Goal: Task Accomplishment & Management: Use online tool/utility

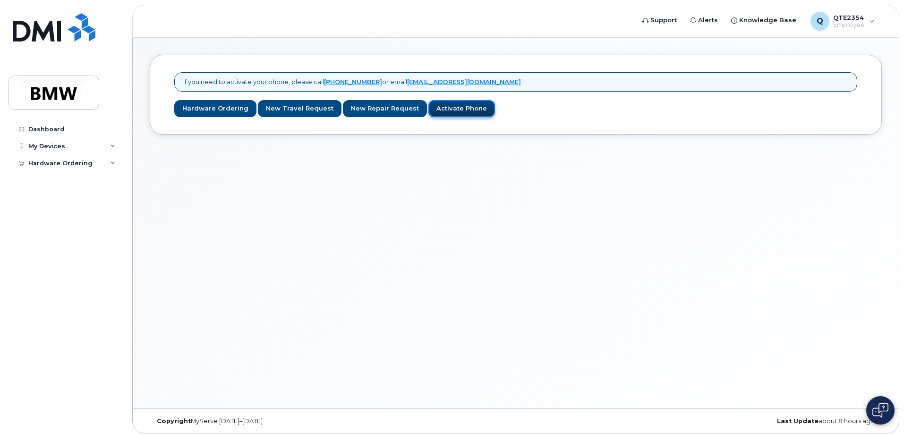
click at [438, 113] on link "Activate Phone" at bounding box center [462, 108] width 67 height 17
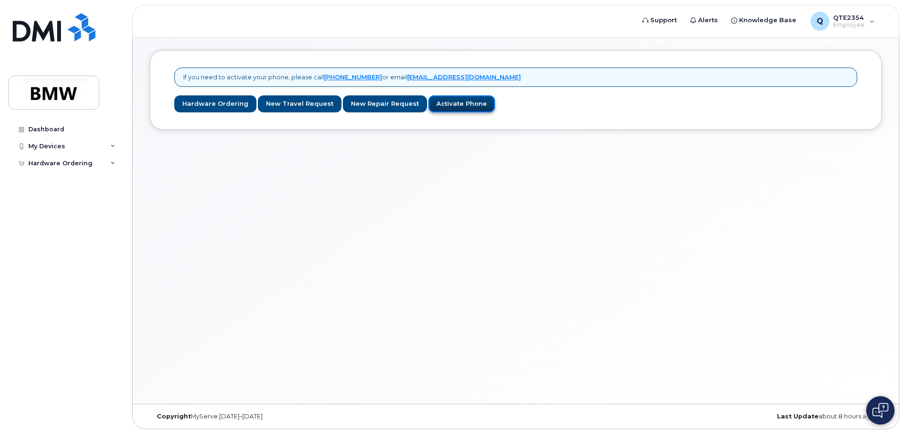
click at [447, 104] on link "Activate Phone" at bounding box center [462, 103] width 67 height 17
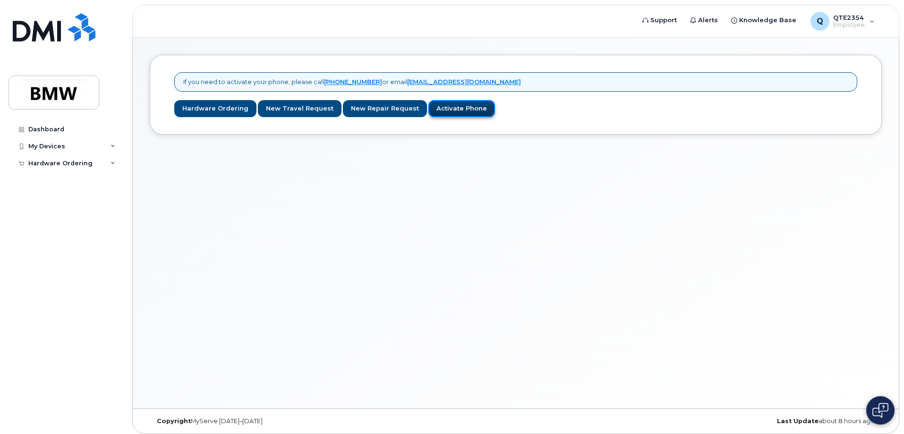
click at [459, 108] on link "Activate Phone" at bounding box center [462, 108] width 67 height 17
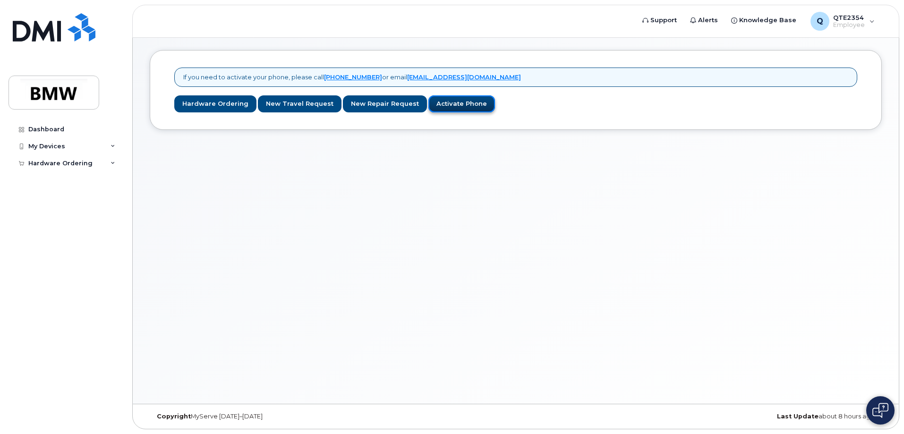
click at [454, 105] on link "Activate Phone" at bounding box center [462, 103] width 67 height 17
click at [441, 105] on link "Activate Phone" at bounding box center [462, 103] width 67 height 17
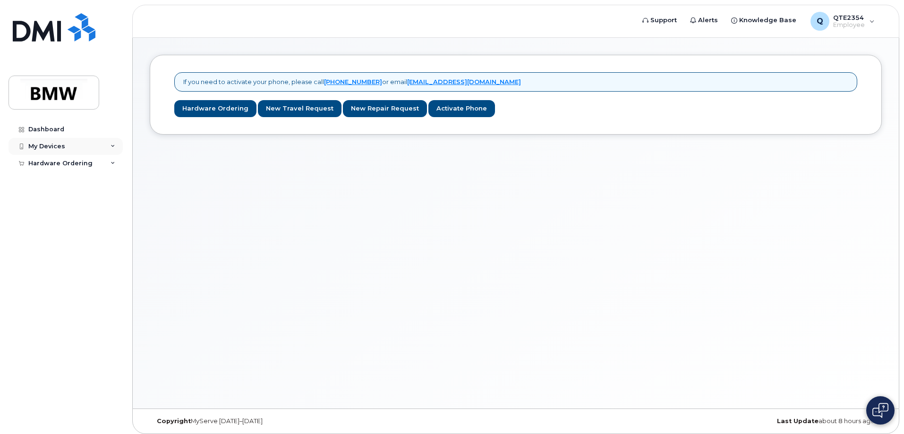
click at [68, 141] on div "My Devices" at bounding box center [66, 146] width 114 height 17
click at [73, 162] on link "Add Device" at bounding box center [74, 164] width 98 height 18
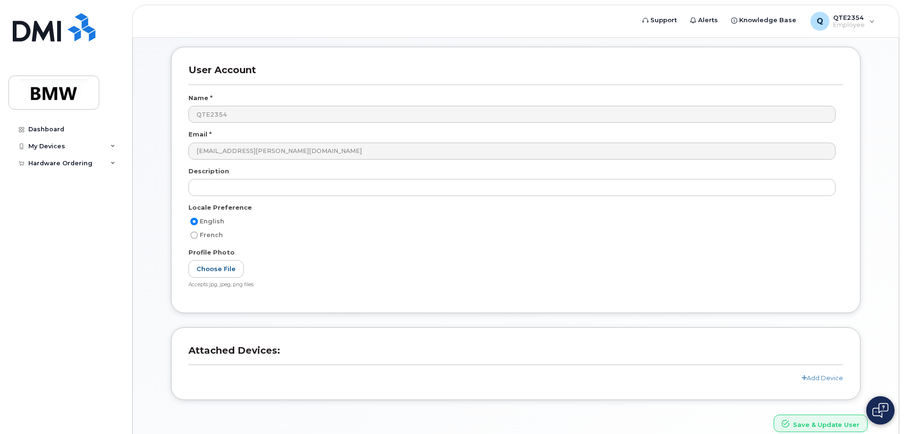
scroll to position [86, 0]
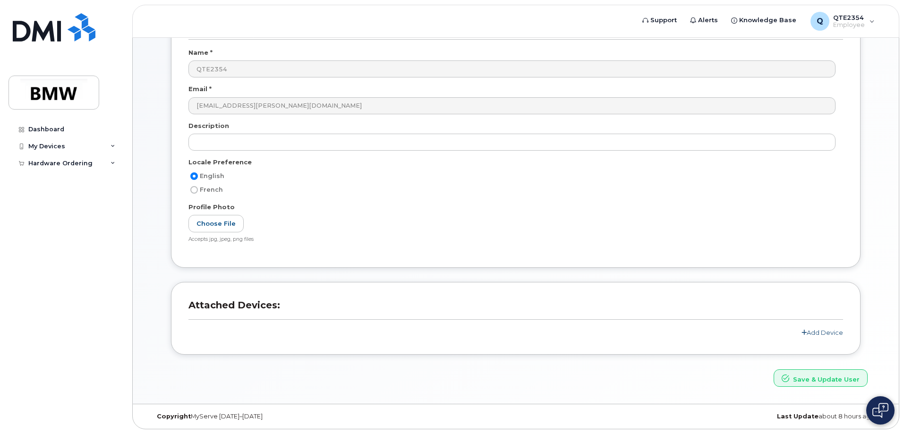
click at [823, 332] on link "Add Device" at bounding box center [823, 333] width 42 height 8
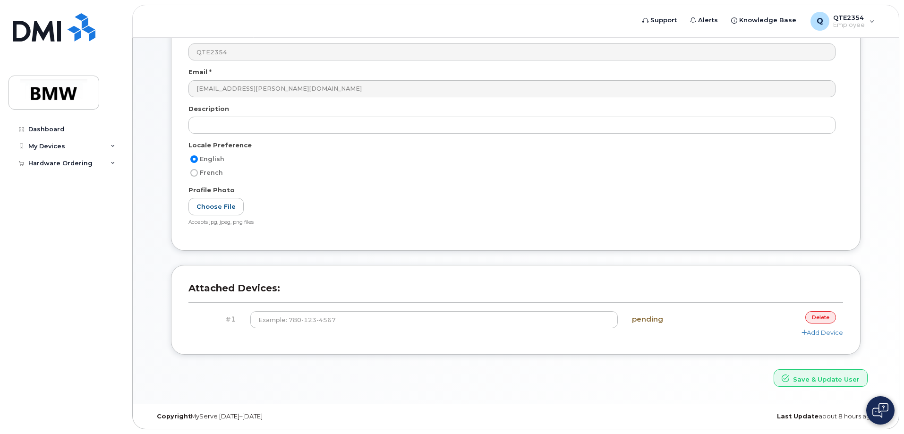
scroll to position [0, 0]
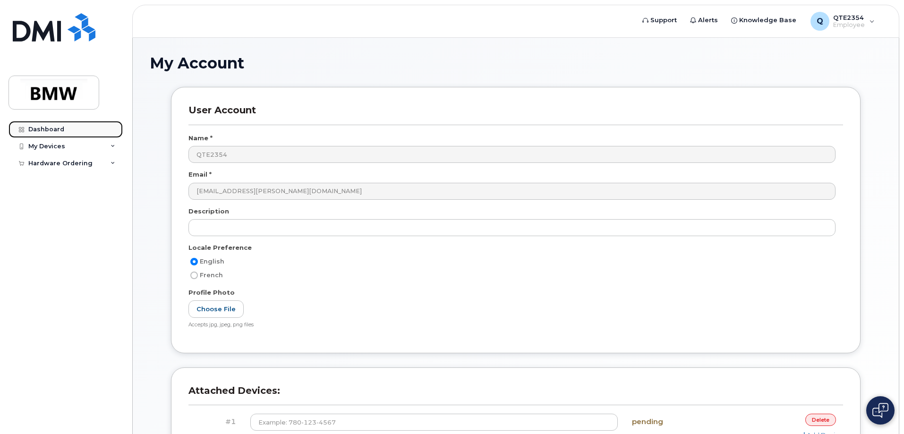
click at [89, 133] on link "Dashboard" at bounding box center [66, 129] width 114 height 17
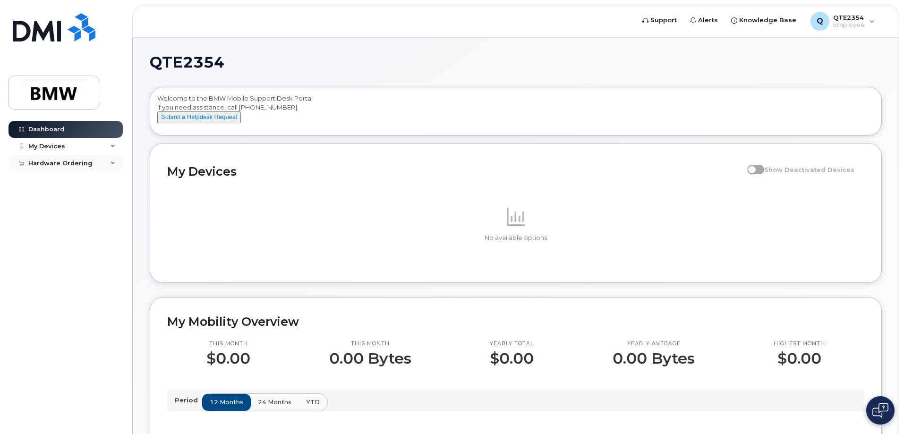
click at [106, 161] on div "Hardware Ordering" at bounding box center [66, 163] width 114 height 17
click at [83, 184] on link "My Orders" at bounding box center [74, 181] width 98 height 18
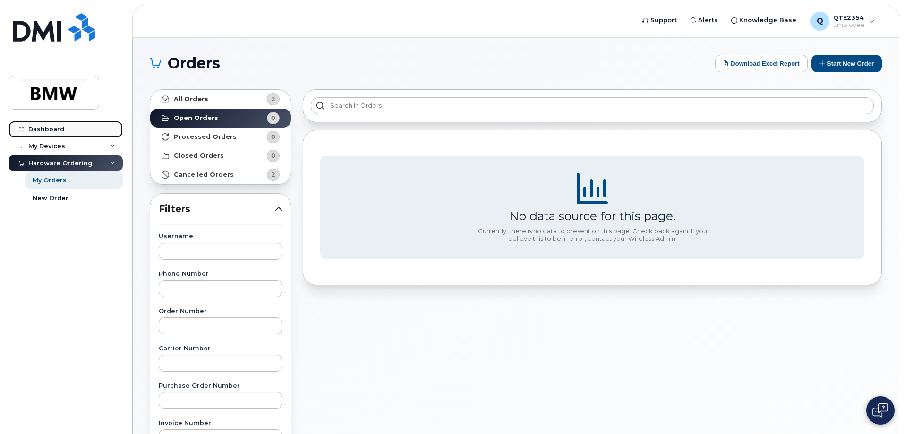
click at [57, 130] on div "Dashboard" at bounding box center [46, 130] width 36 height 8
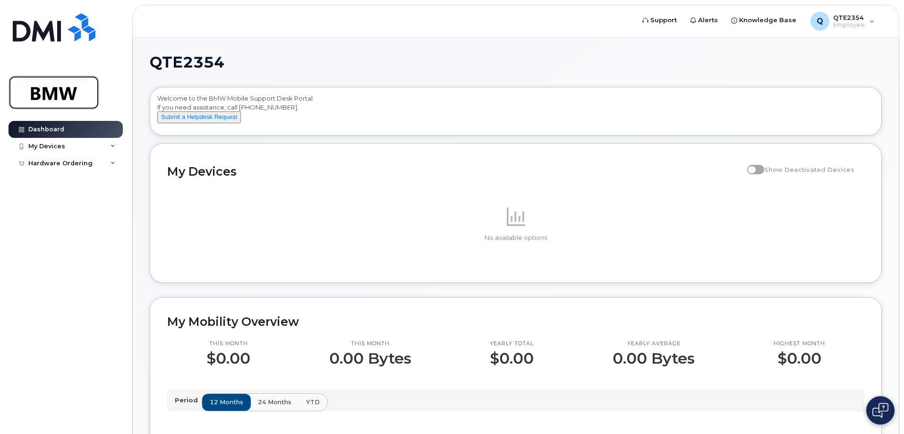
click at [58, 95] on img at bounding box center [53, 92] width 73 height 27
click at [61, 152] on div "My Devices" at bounding box center [66, 146] width 114 height 17
click at [88, 151] on div "My Devices" at bounding box center [66, 146] width 114 height 17
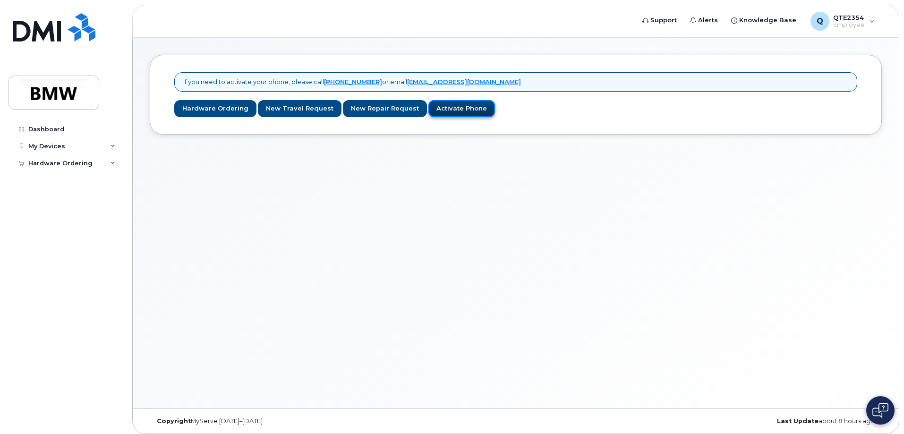
click at [447, 109] on link "Activate Phone" at bounding box center [462, 108] width 67 height 17
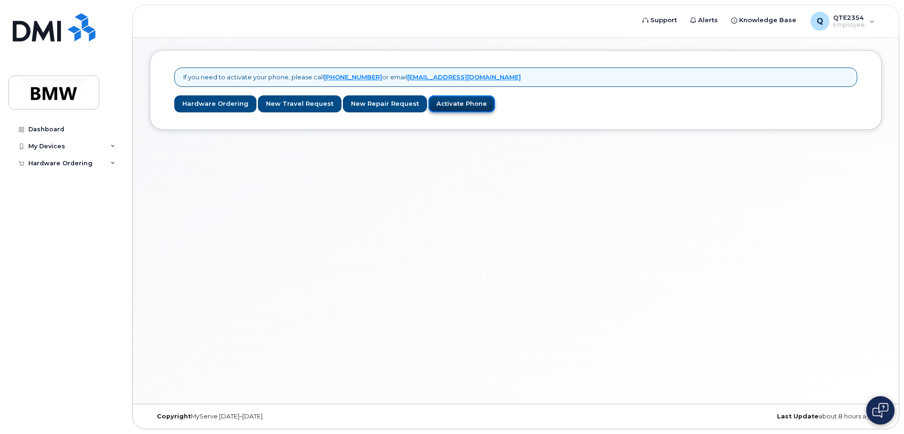
click at [439, 107] on link "Activate Phone" at bounding box center [462, 103] width 67 height 17
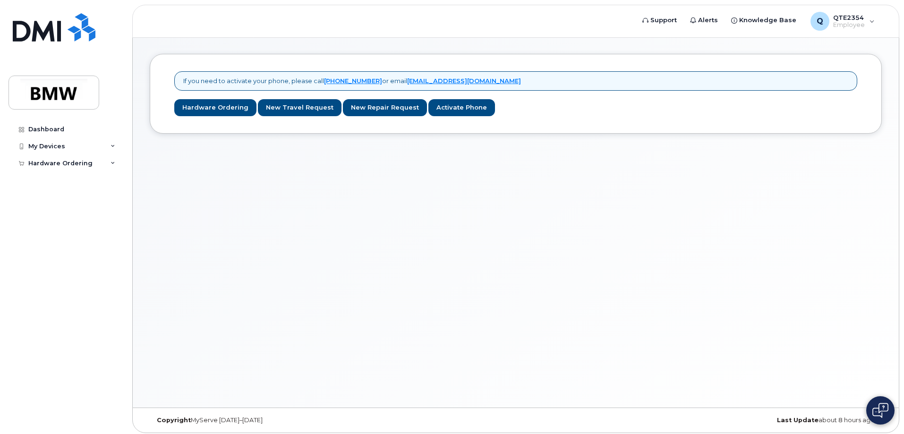
scroll to position [0, 0]
